Goal: Task Accomplishment & Management: Manage account settings

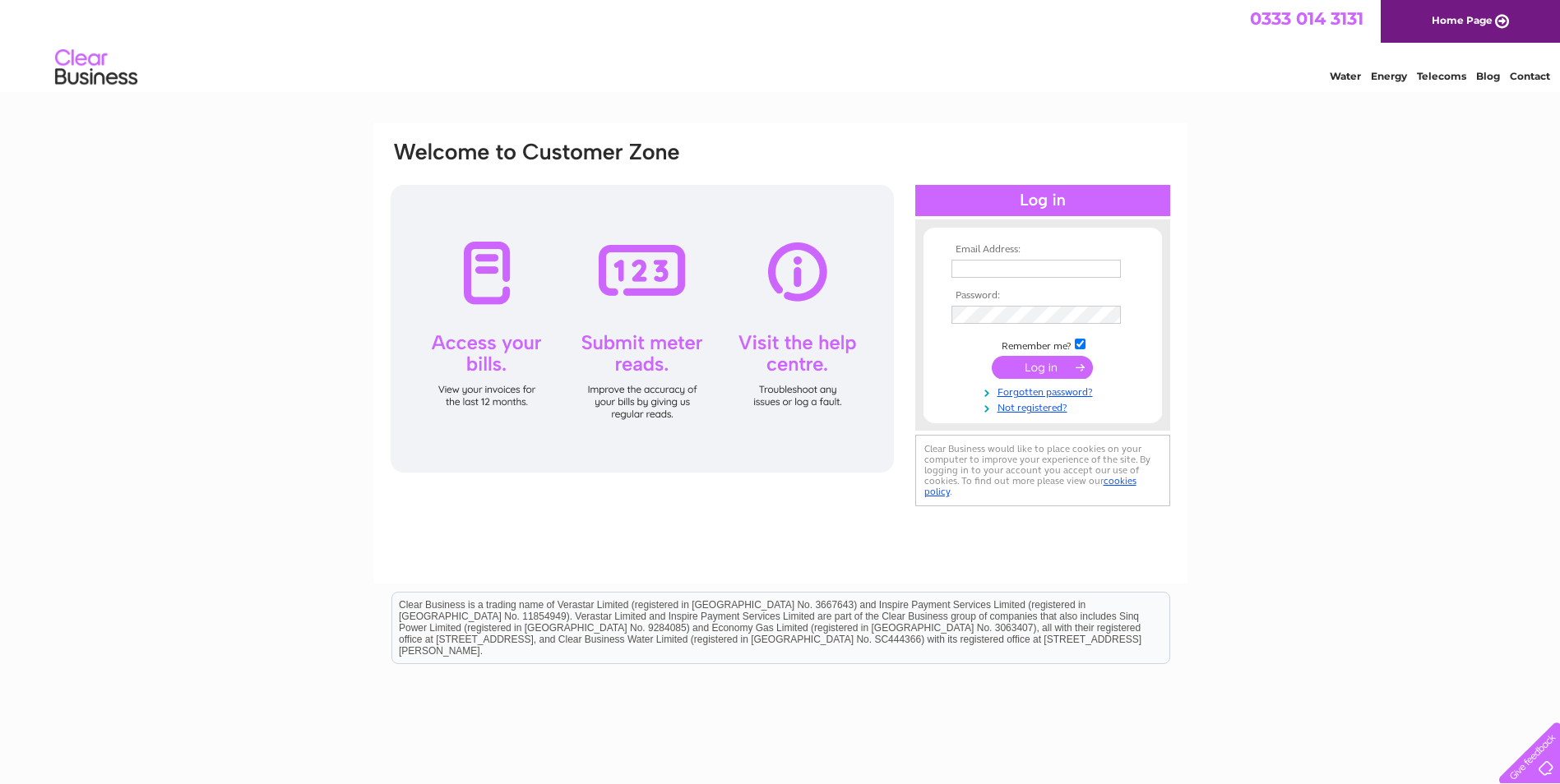
click at [1461, 25] on link "Home Page" at bounding box center [1470, 21] width 180 height 42
type input "iand@eurostick.biz"
click at [1059, 371] on input "submit" at bounding box center [1042, 368] width 101 height 23
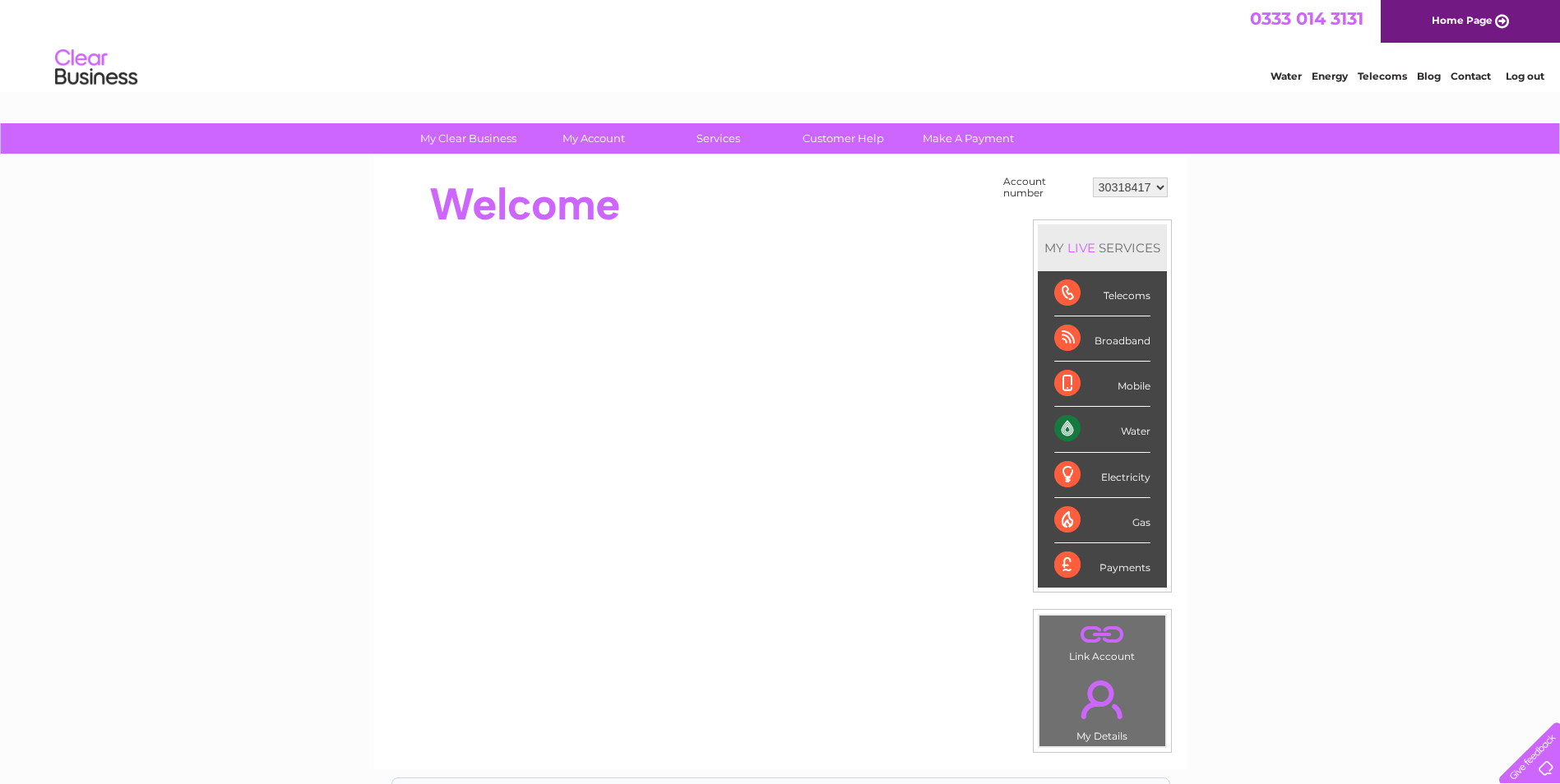
click at [1130, 435] on div "Water" at bounding box center [1102, 429] width 96 height 45
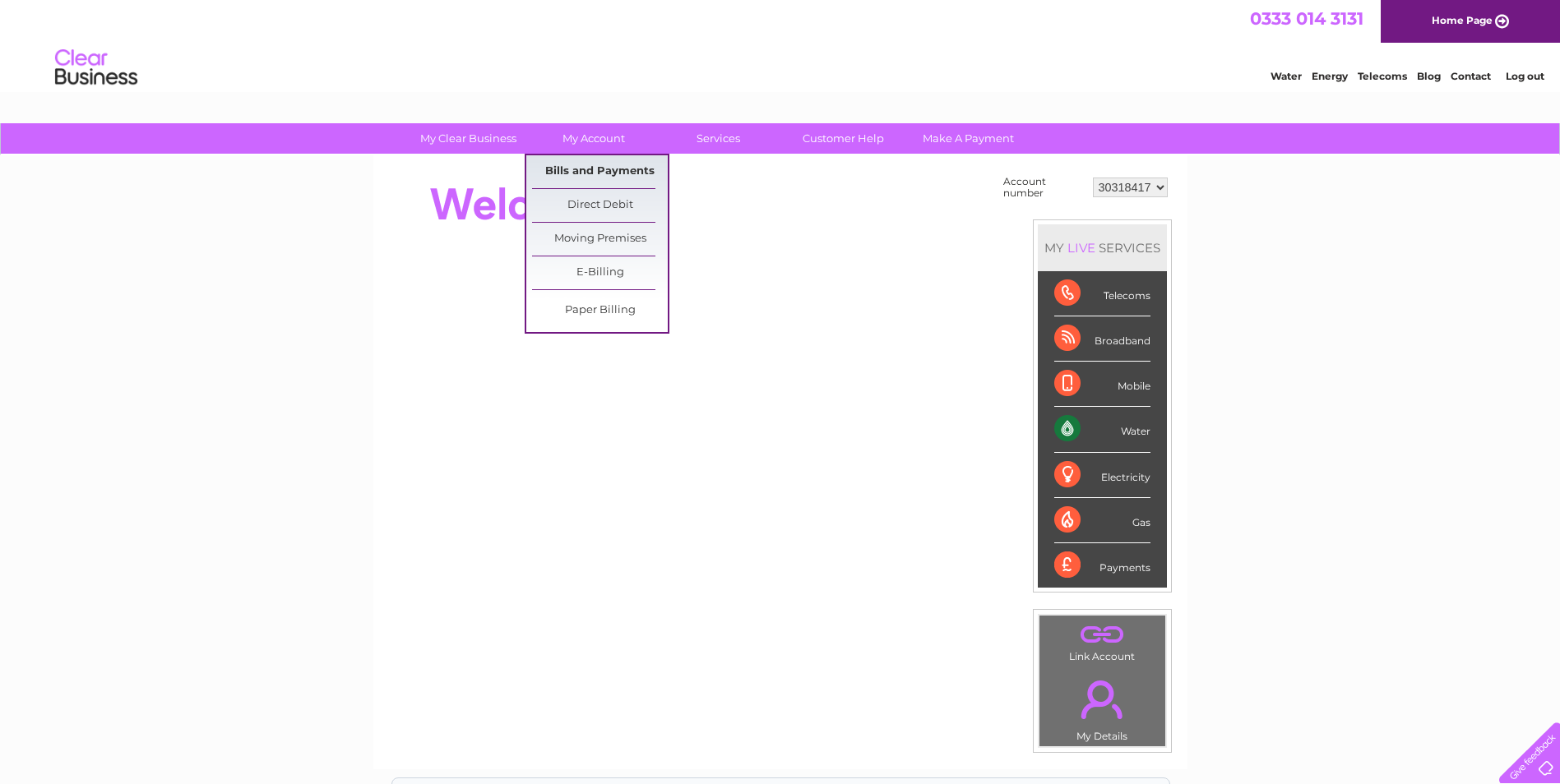
click at [572, 168] on link "Bills and Payments" at bounding box center [600, 171] width 135 height 33
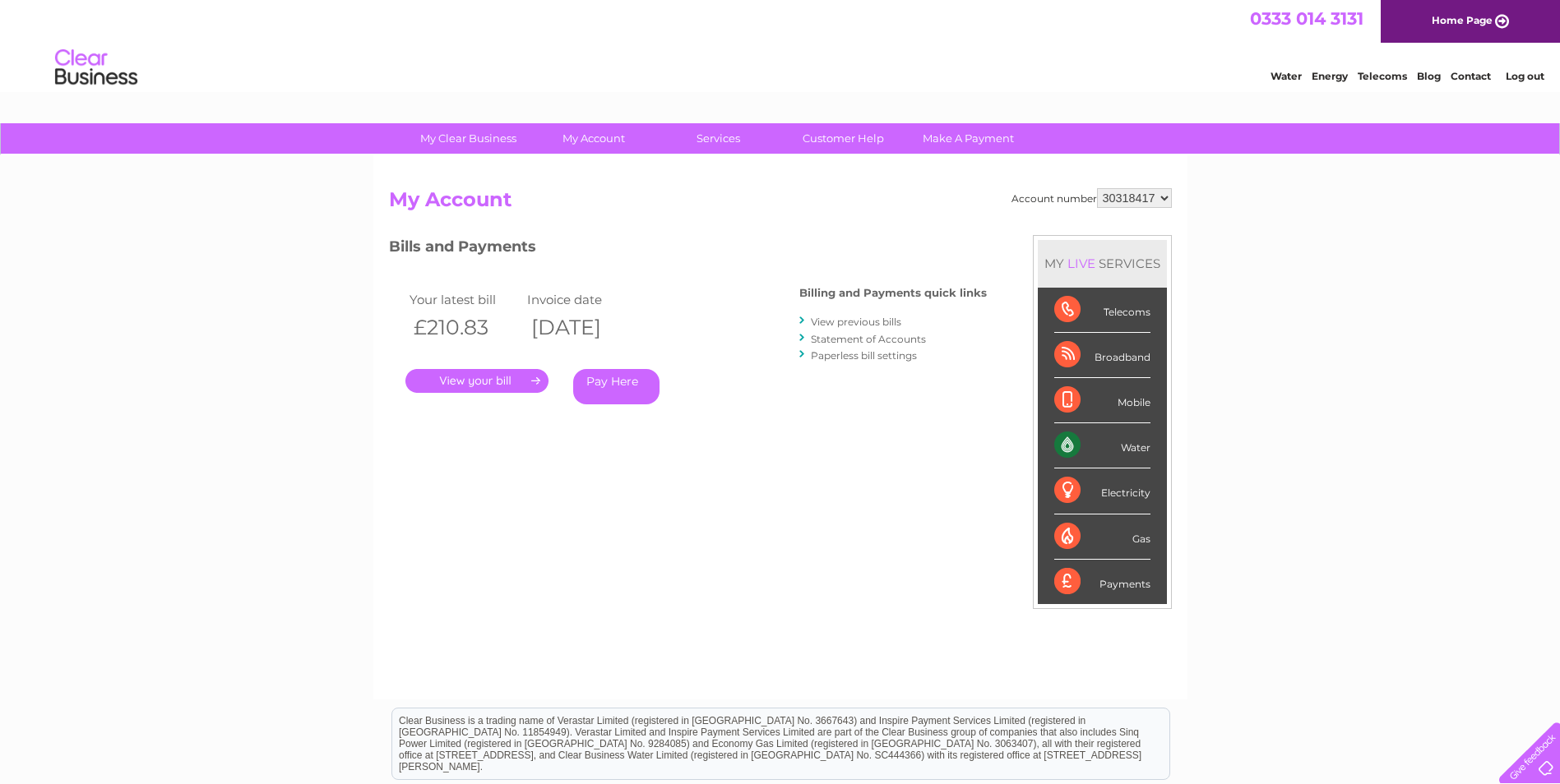
click at [487, 379] on link "." at bounding box center [477, 381] width 143 height 24
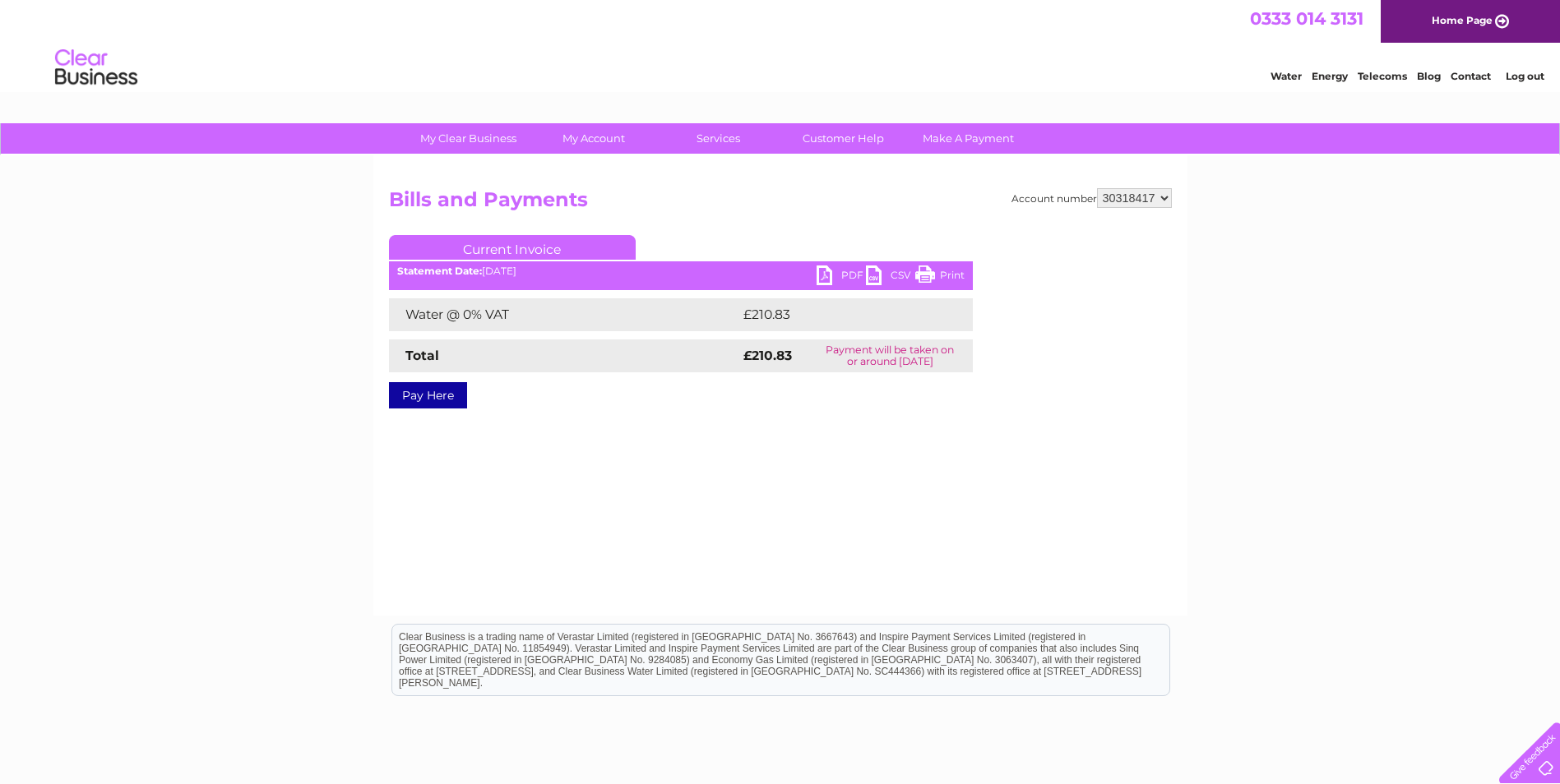
click at [822, 276] on link "PDF" at bounding box center [841, 277] width 50 height 24
